Goal: Task Accomplishment & Management: Complete application form

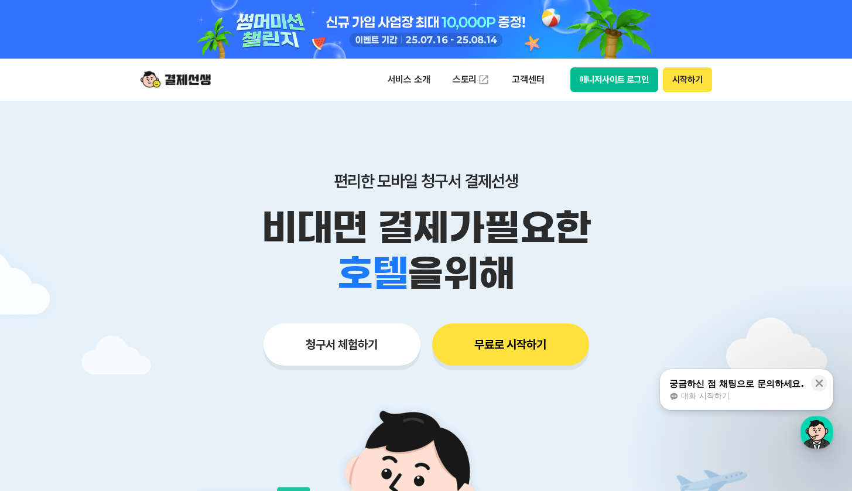
click at [384, 345] on button "청구서 체험하기" at bounding box center [341, 344] width 157 height 42
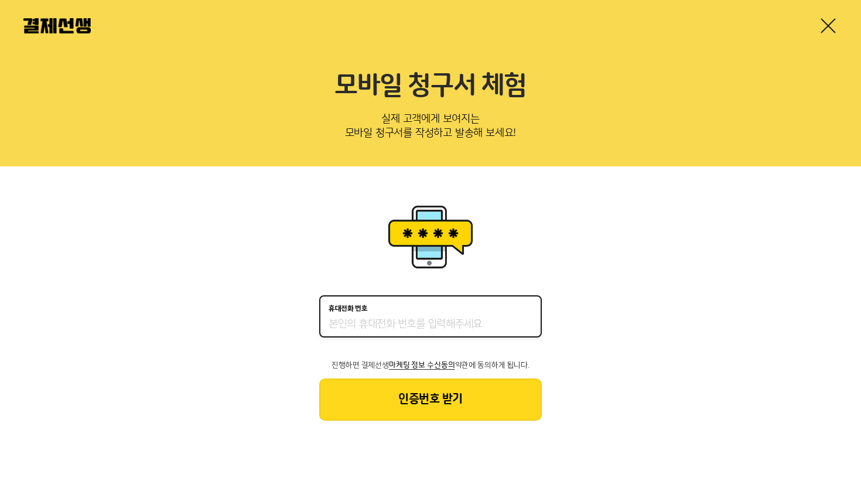
click at [385, 317] on input "휴대전화 번호" at bounding box center [430, 324] width 204 height 14
type input "01024362422"
click at [407, 392] on button "인증번호 받기" at bounding box center [430, 399] width 222 height 42
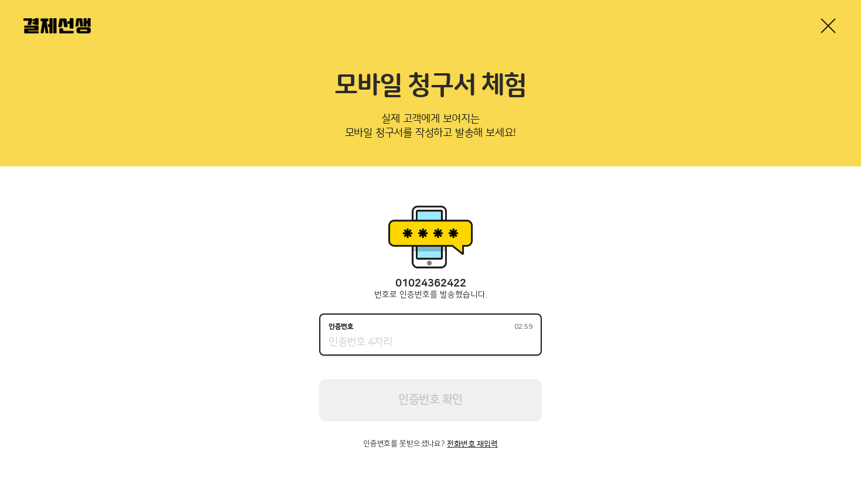
click at [361, 347] on input "인증번호 02:59" at bounding box center [430, 342] width 204 height 14
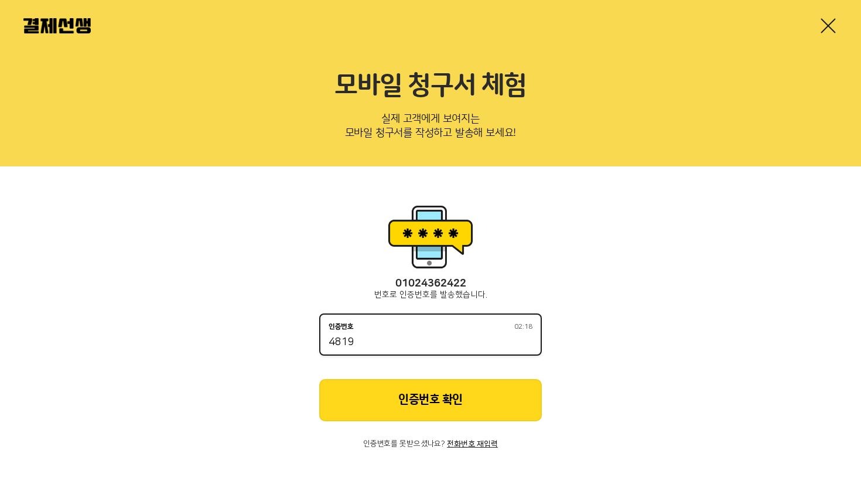
type input "4819"
click at [451, 406] on button "인증번호 확인" at bounding box center [430, 400] width 222 height 42
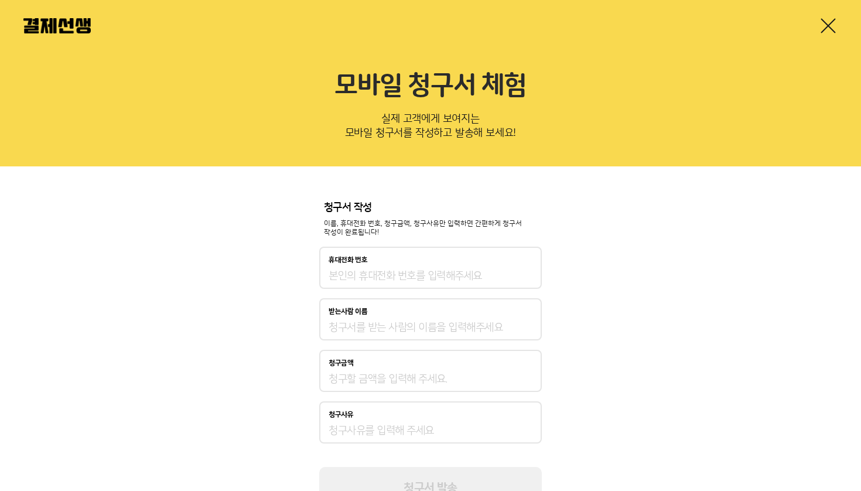
type input "01024362422"
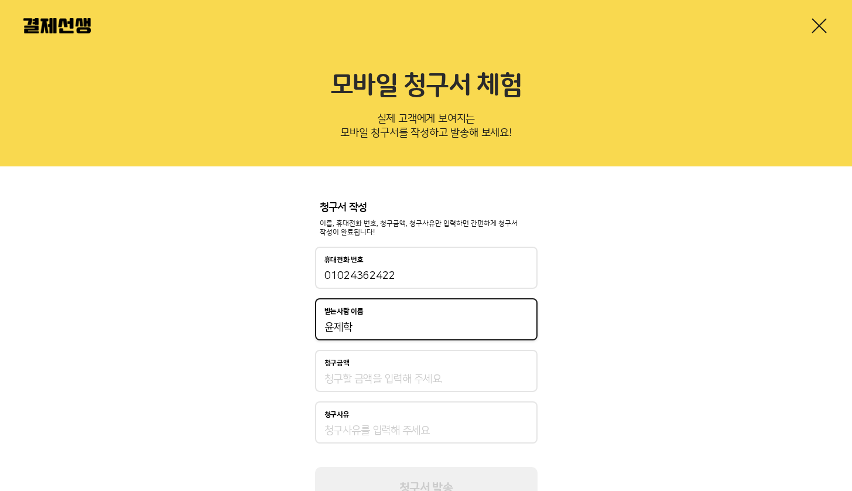
type input "윤제학"
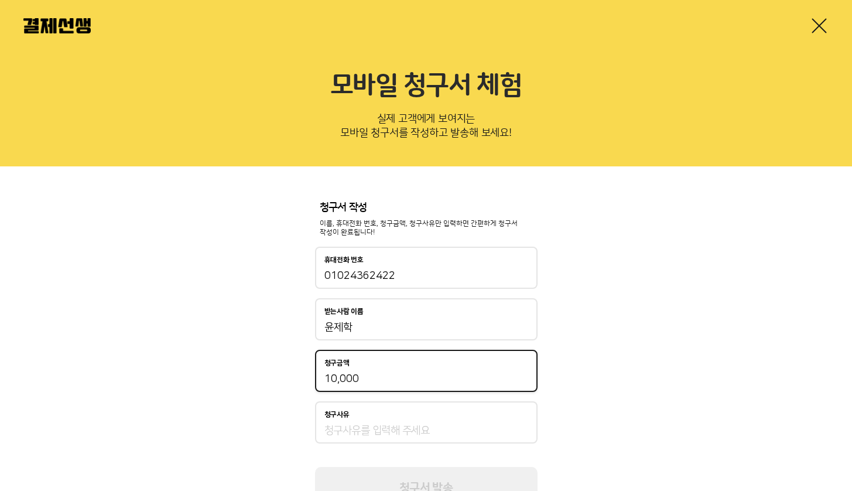
type input "100,000"
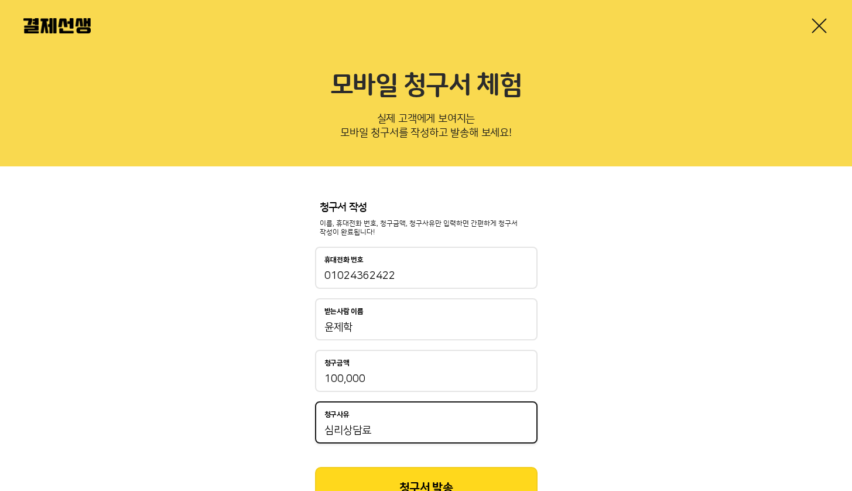
type input "심리상담료"
click at [165, 379] on div "청구서 작성 이름, 휴대전화 번호, 청구금액, 청구사유만 입력하면 간편하게 청구서 작성이 완료됩니다! 휴대전화 번호 01024362422 받는…" at bounding box center [426, 355] width 852 height 378
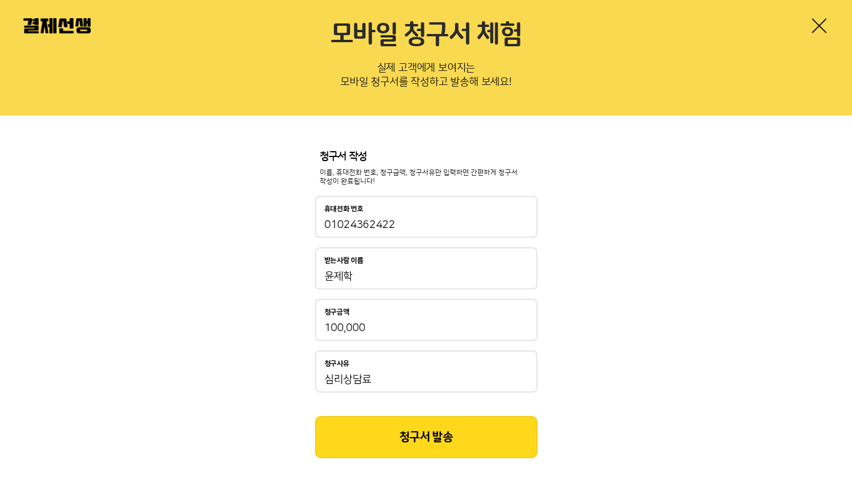
scroll to position [50, 0]
click at [415, 433] on button "청구서 발송" at bounding box center [426, 437] width 222 height 42
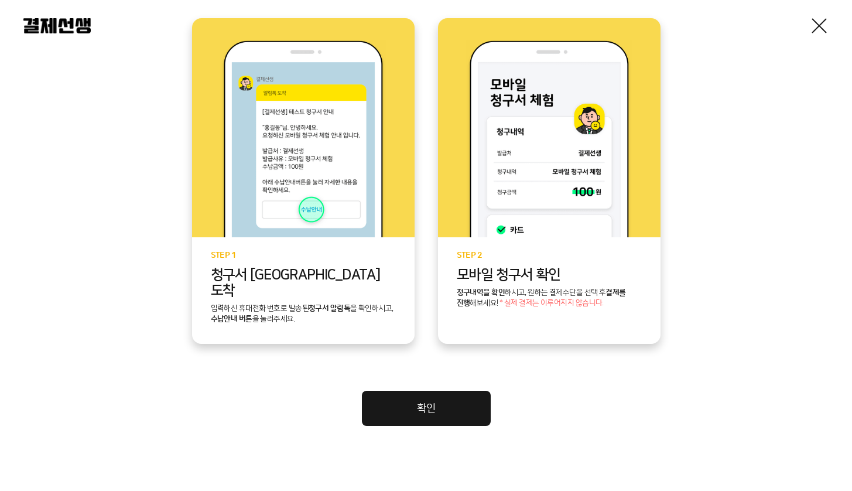
scroll to position [264, 0]
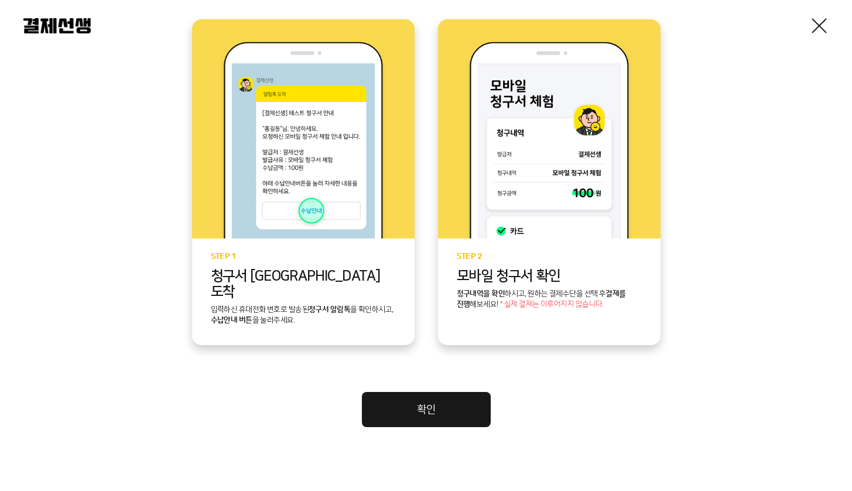
click at [451, 392] on link "확인" at bounding box center [426, 409] width 129 height 35
